Goal: Task Accomplishment & Management: Complete application form

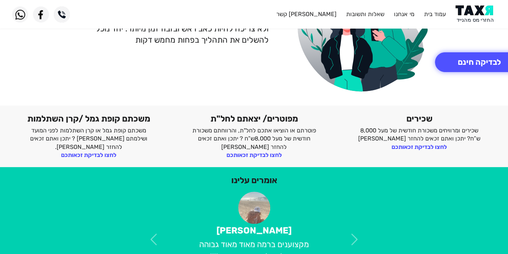
scroll to position [121, 0]
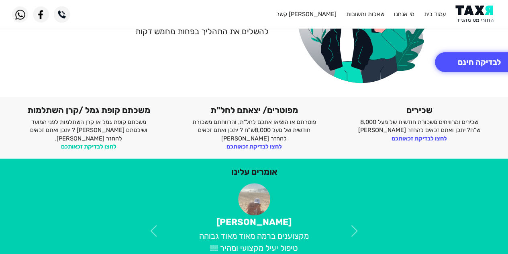
click at [93, 143] on link "לחצו לבדיקת זכאותכם" at bounding box center [88, 146] width 55 height 7
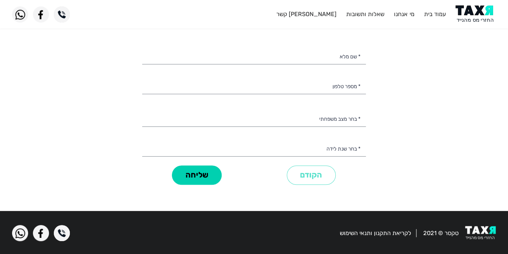
scroll to position [8, 0]
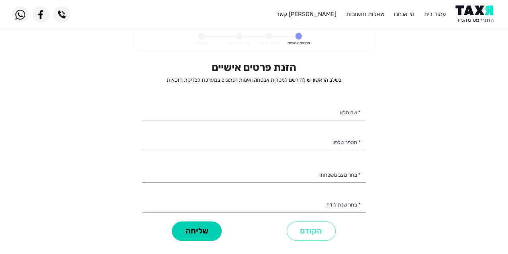
select select
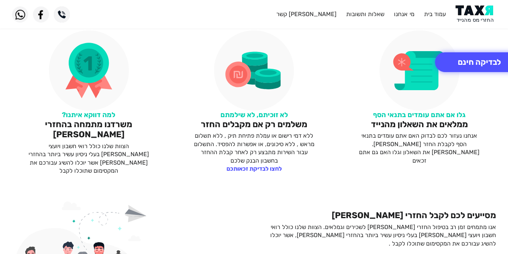
scroll to position [384, 0]
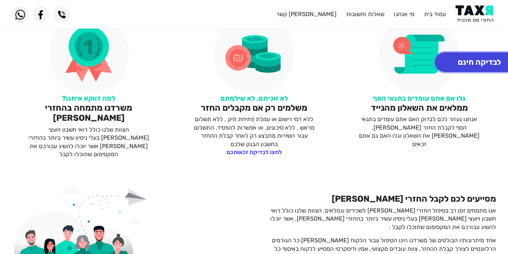
click at [489, 63] on button "לבדיקה חינם" at bounding box center [479, 62] width 89 height 20
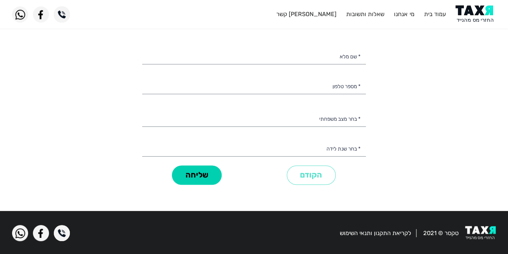
scroll to position [12, 0]
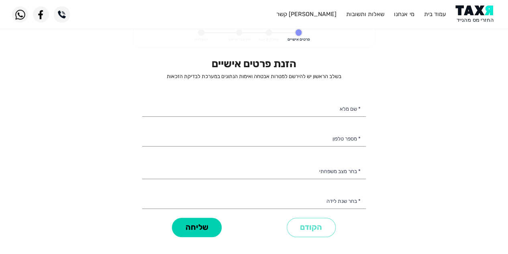
select select
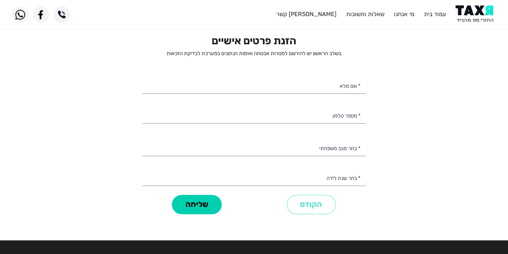
scroll to position [0, 0]
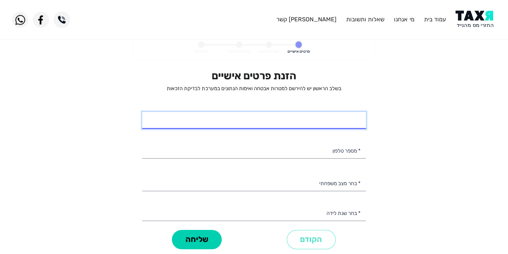
click at [348, 120] on input "* שם מלא" at bounding box center [254, 120] width 224 height 17
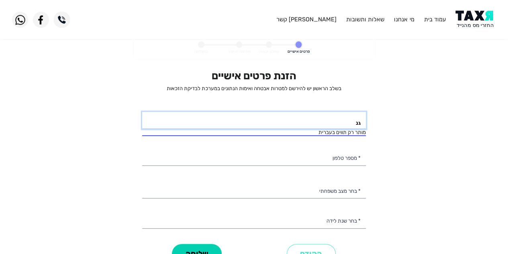
type input "ג"
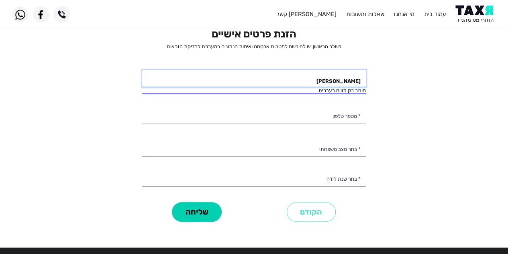
scroll to position [55, 0]
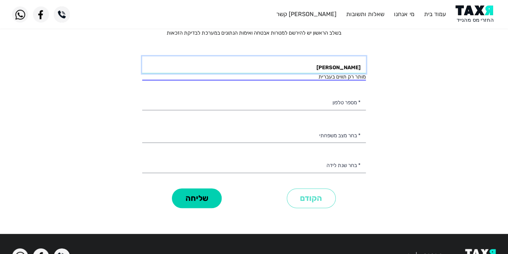
type input "גני ברן מקבי"
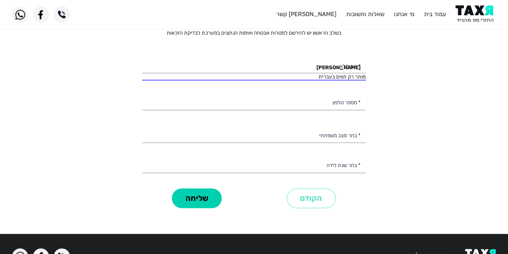
click at [419, 128] on personal-details "פרטים אישיים שאלון זכאות חתימה ואישור בהצלחה הזנת פרטים אישיים בשלב הראשון יש ל…" at bounding box center [254, 104] width 508 height 247
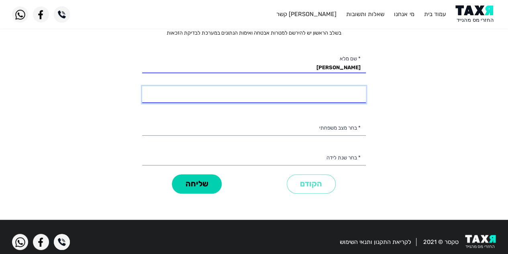
click at [341, 94] on input "* מספר טלפון" at bounding box center [254, 94] width 224 height 17
type input "054-5831215"
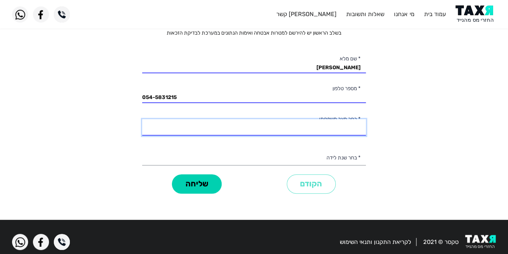
click at [320, 129] on select "רווק/ה נשוי/אה גרוש/ה אלמן/נה" at bounding box center [254, 127] width 224 height 17
select select "2: Married"
click at [142, 119] on select "רווק/ה נשוי/אה גרוש/ה אלמן/נה" at bounding box center [254, 127] width 224 height 17
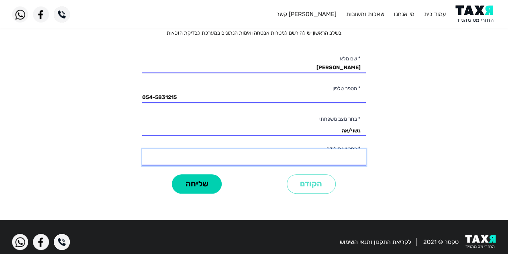
click at [355, 161] on select "2003 2002 2001 2000 1999 1998 1997 1996 1995 1994 1993 1992 1991 1990 1989 1988…" at bounding box center [254, 157] width 224 height 17
select select "15: 1989"
click at [142, 149] on select "2003 2002 2001 2000 1999 1998 1997 1996 1995 1994 1993 1992 1991 1990 1989 1988…" at bounding box center [254, 157] width 224 height 17
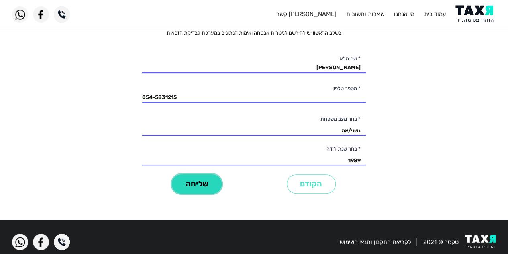
click at [201, 184] on button "שליחה" at bounding box center [197, 184] width 50 height 20
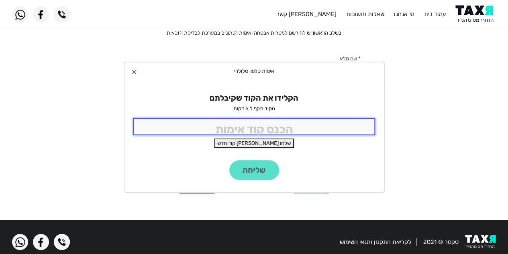
click at [296, 131] on input "tel" at bounding box center [254, 126] width 243 height 17
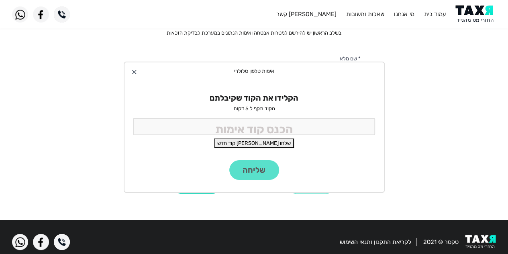
click at [267, 143] on button "שלחו [PERSON_NAME] קוד חדש" at bounding box center [254, 143] width 80 height 10
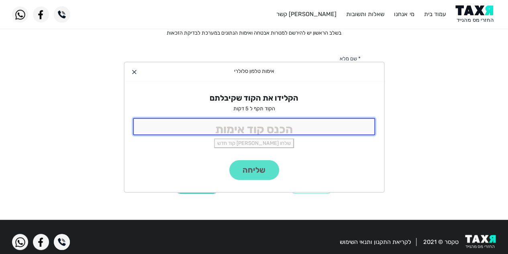
click at [270, 127] on input "tel" at bounding box center [254, 126] width 243 height 17
type input "1416"
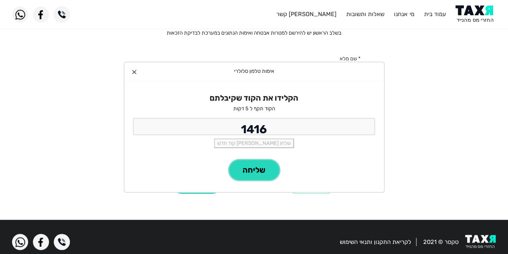
click at [266, 172] on button "שליחה" at bounding box center [254, 170] width 50 height 20
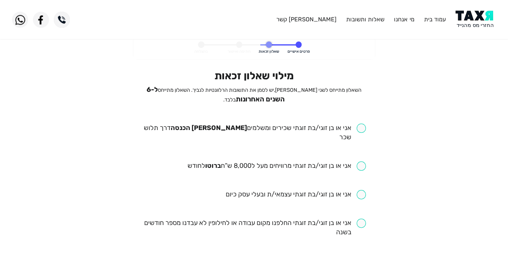
click at [363, 129] on input "checkbox" at bounding box center [254, 132] width 224 height 18
checkbox input "true"
click at [365, 161] on input "checkbox" at bounding box center [276, 165] width 179 height 9
checkbox input "true"
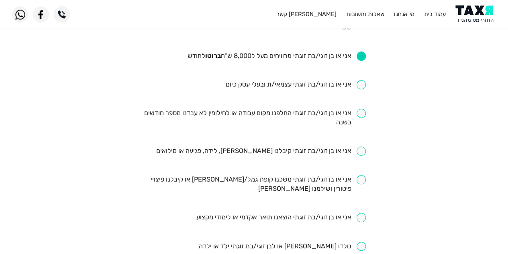
scroll to position [113, 0]
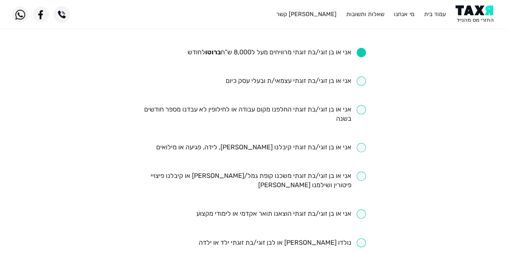
click at [362, 105] on input "checkbox" at bounding box center [254, 114] width 224 height 18
checkbox input "true"
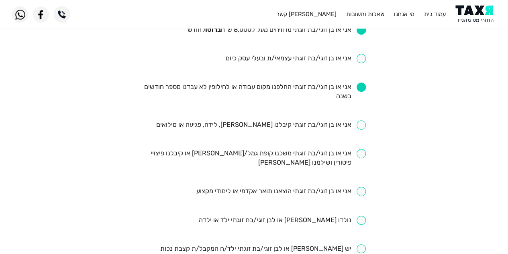
scroll to position [137, 0]
click at [358, 119] on input "checkbox" at bounding box center [261, 123] width 210 height 9
checkbox input "true"
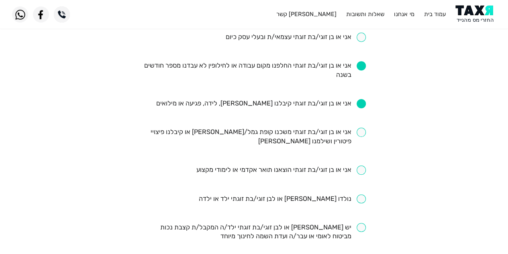
scroll to position [158, 0]
click at [354, 127] on input "checkbox" at bounding box center [254, 136] width 224 height 18
checkbox input "true"
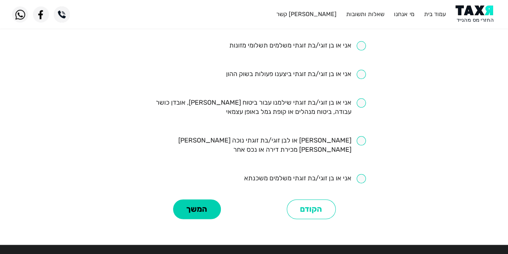
scroll to position [416, 0]
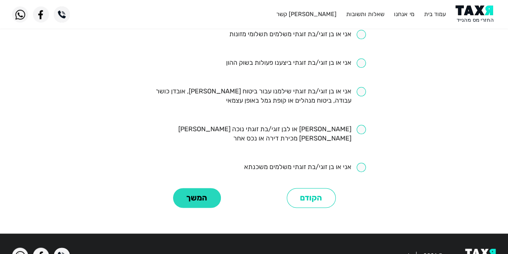
click at [209, 188] on button "המשך" at bounding box center [197, 198] width 48 height 20
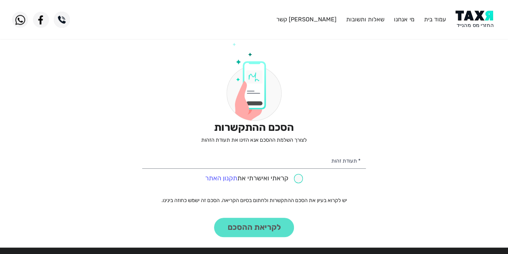
scroll to position [47, 0]
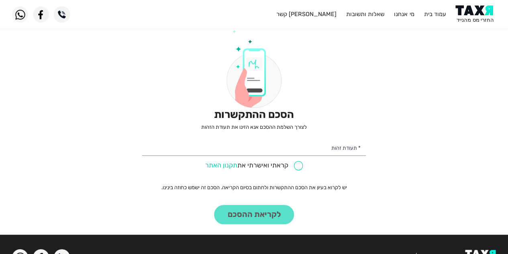
click at [223, 166] on link "תקנון האתר" at bounding box center [221, 165] width 32 height 8
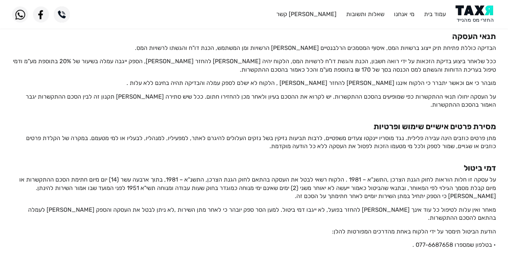
scroll to position [351, 0]
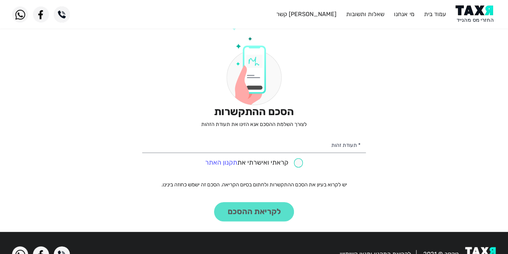
scroll to position [47, 0]
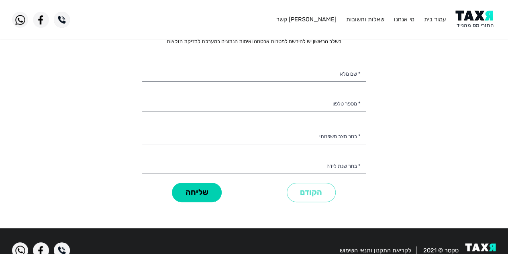
select select
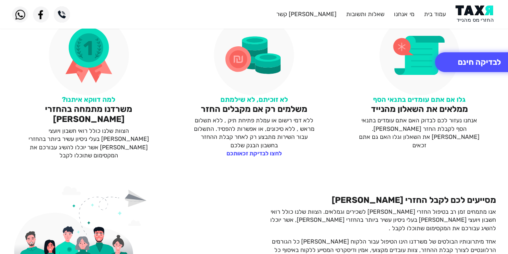
scroll to position [401, 0]
